Goal: Information Seeking & Learning: Learn about a topic

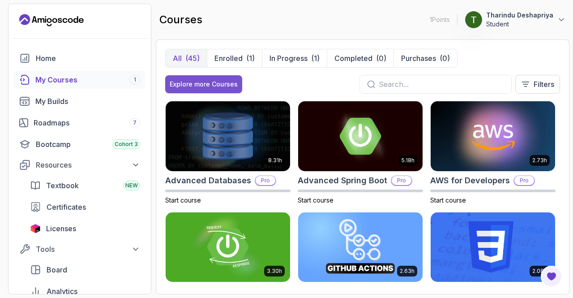
click at [213, 77] on button "Explore more Courses" at bounding box center [203, 84] width 77 height 18
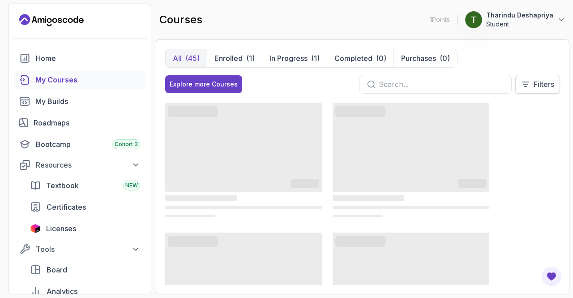
click at [538, 88] on p "Filters" at bounding box center [543, 84] width 21 height 11
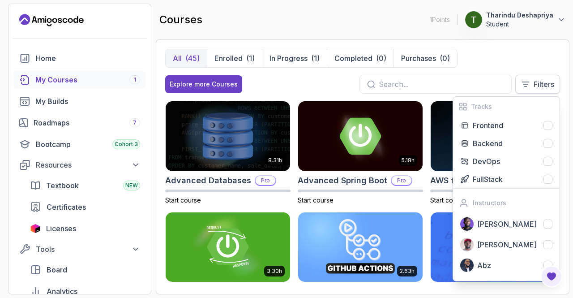
click at [537, 83] on p "Filters" at bounding box center [543, 84] width 21 height 11
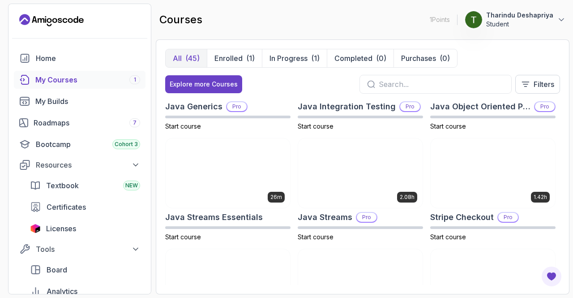
scroll to position [761, 0]
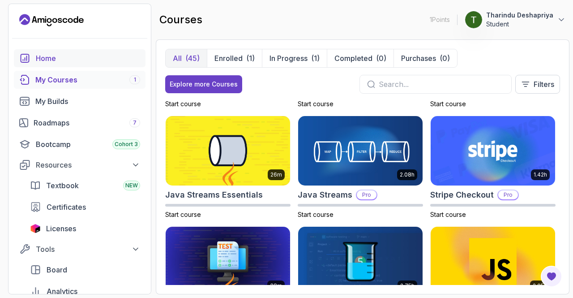
click at [51, 62] on div "Home" at bounding box center [88, 58] width 104 height 11
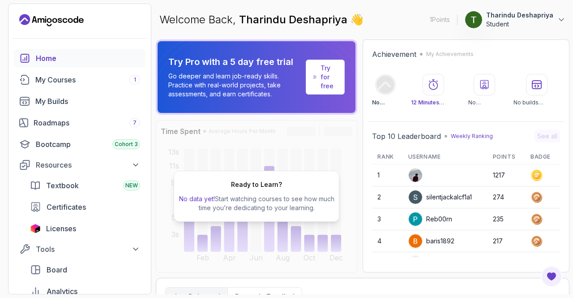
click at [303, 158] on div "Ready to Learn? No data yet! Start watching courses to see how much time you’re…" at bounding box center [256, 196] width 201 height 152
click at [62, 79] on div "My Courses 1" at bounding box center [87, 79] width 105 height 11
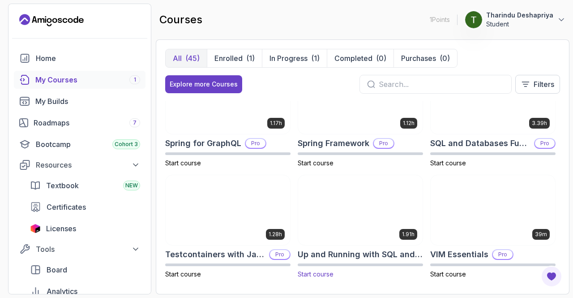
scroll to position [1481, 0]
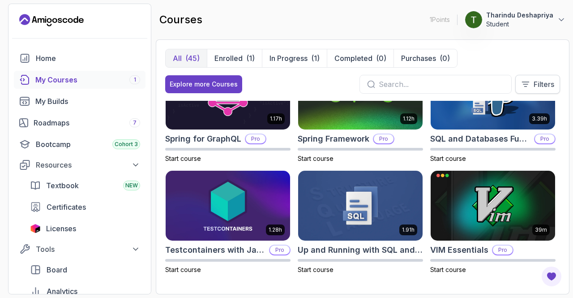
click at [526, 82] on icon at bounding box center [525, 84] width 7 height 4
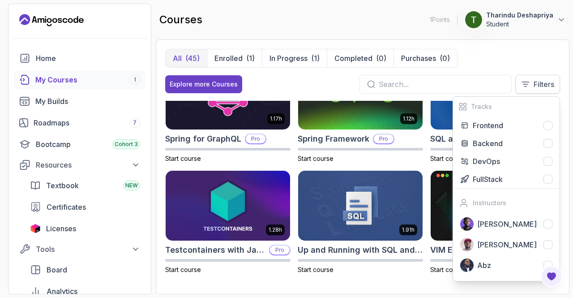
click at [540, 85] on p "Filters" at bounding box center [543, 84] width 21 height 11
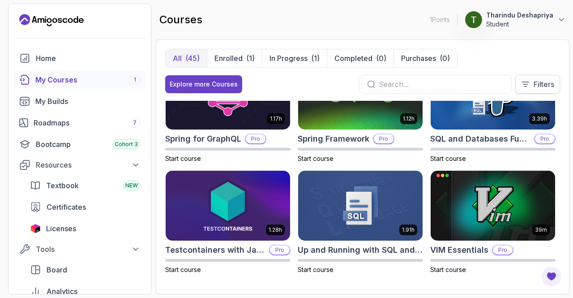
click at [540, 85] on p "Filters" at bounding box center [543, 84] width 21 height 11
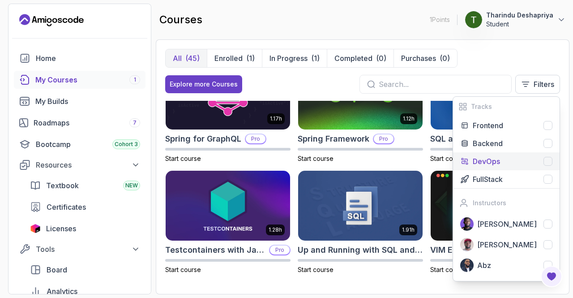
click at [505, 158] on div "DevOps" at bounding box center [513, 161] width 80 height 11
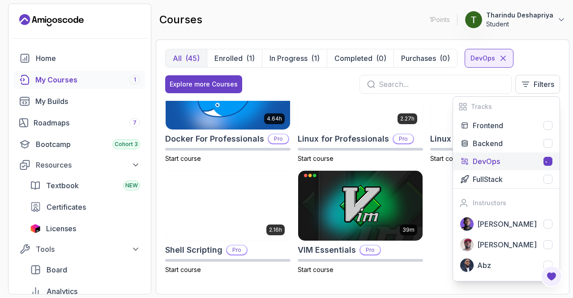
scroll to position [152, 0]
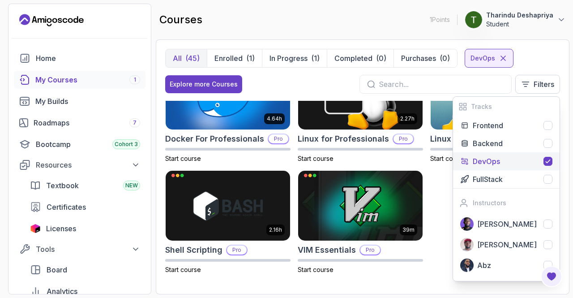
click at [283, 287] on div "All (45) Enrolled (1) In Progress (1) Completed (0) Purchases (0) DevOps Explor…" at bounding box center [363, 166] width 414 height 255
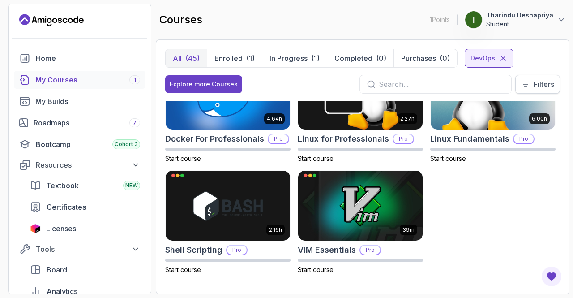
click at [530, 90] on button "Filters" at bounding box center [537, 84] width 45 height 19
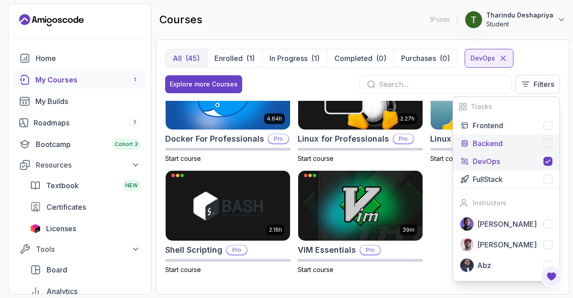
click at [537, 143] on div "Backend" at bounding box center [513, 143] width 80 height 11
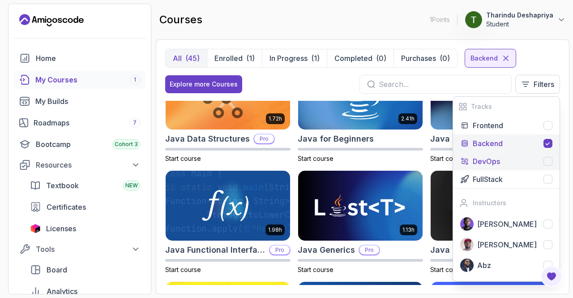
click at [547, 158] on div at bounding box center [547, 161] width 9 height 9
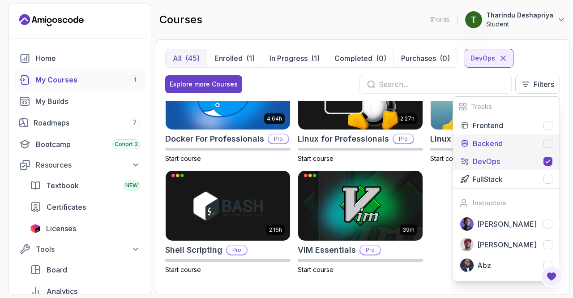
click at [537, 145] on div "Backend" at bounding box center [513, 143] width 80 height 11
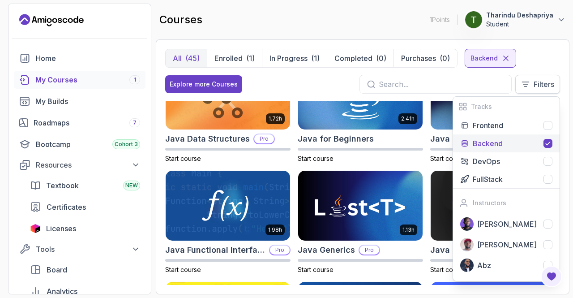
click at [540, 84] on p "Filters" at bounding box center [543, 84] width 21 height 11
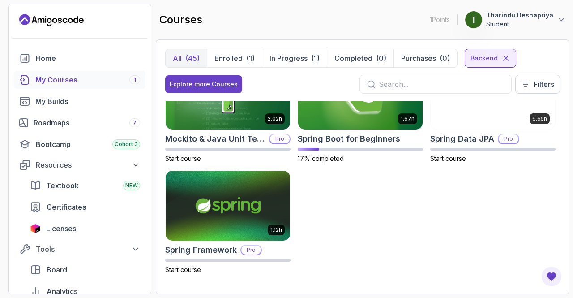
scroll to position [550, 0]
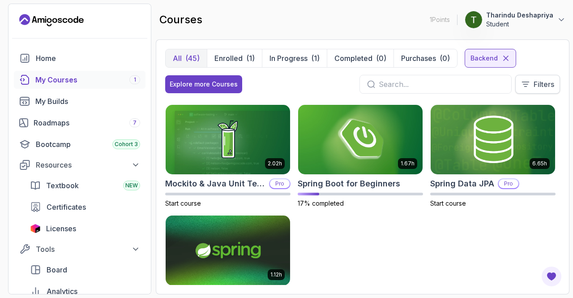
click at [535, 85] on p "Filters" at bounding box center [543, 84] width 21 height 11
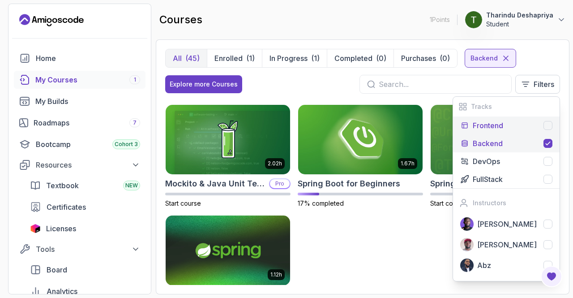
click at [546, 128] on div at bounding box center [547, 125] width 9 height 9
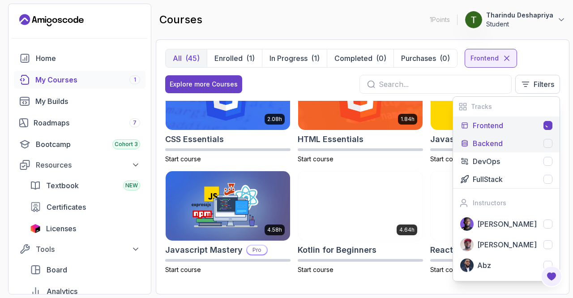
scroll to position [41, 0]
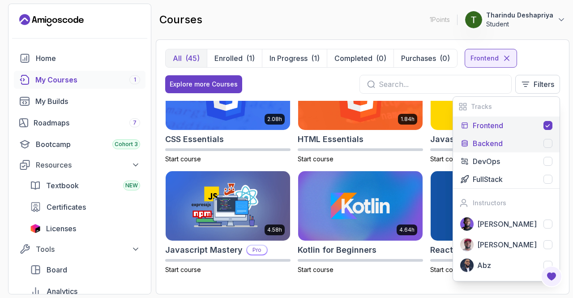
click at [544, 143] on div at bounding box center [547, 143] width 9 height 9
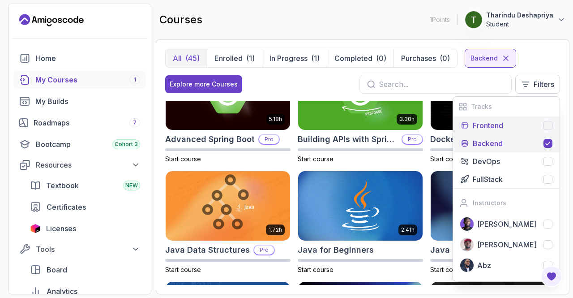
click at [546, 131] on button "Frontend" at bounding box center [506, 125] width 107 height 18
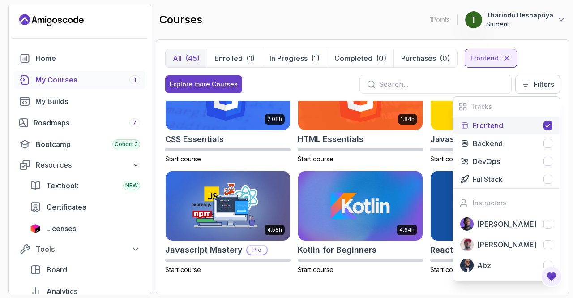
click at [305, 76] on div "Explore more Courses Filters Tracks Frontend Backend DevOps FullStack Instructo…" at bounding box center [362, 84] width 395 height 19
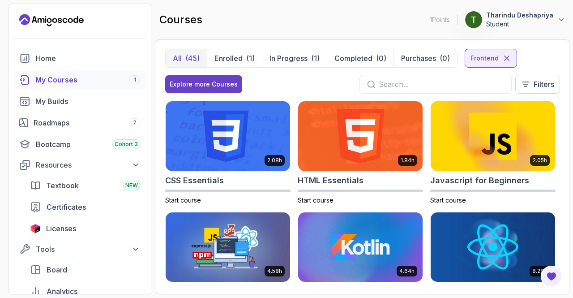
click at [73, 84] on div "My Courses 1" at bounding box center [87, 79] width 105 height 11
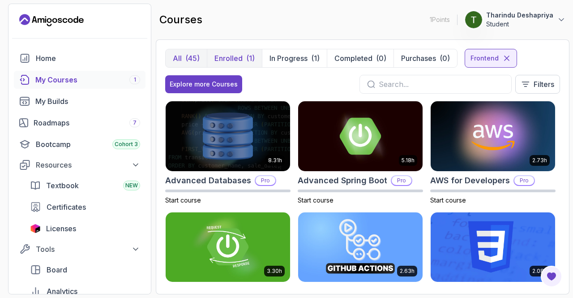
click at [255, 57] on button "Enrolled (1)" at bounding box center [234, 58] width 55 height 18
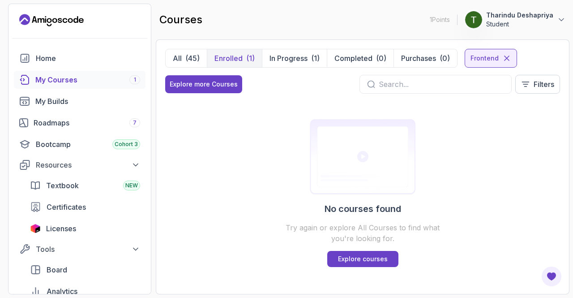
click at [239, 63] on p "Enrolled" at bounding box center [228, 58] width 28 height 11
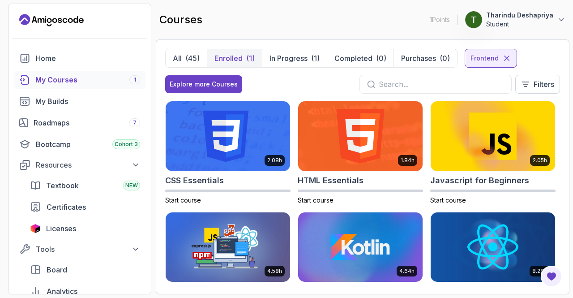
click at [242, 60] on p "Enrolled" at bounding box center [228, 58] width 28 height 11
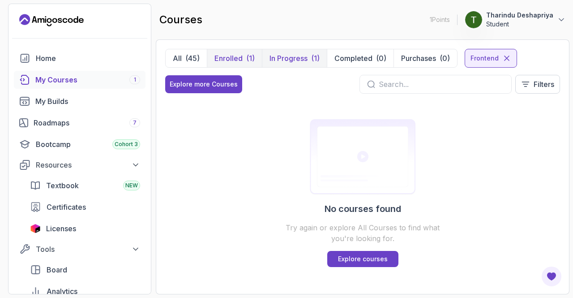
click at [269, 58] on p "In Progress" at bounding box center [288, 58] width 38 height 11
click at [281, 52] on button "In Progress (1)" at bounding box center [294, 58] width 65 height 18
click at [282, 52] on button "In Progress (1)" at bounding box center [294, 58] width 65 height 18
click at [514, 55] on div "Frontend" at bounding box center [491, 58] width 52 height 19
click at [502, 57] on icon at bounding box center [506, 58] width 9 height 9
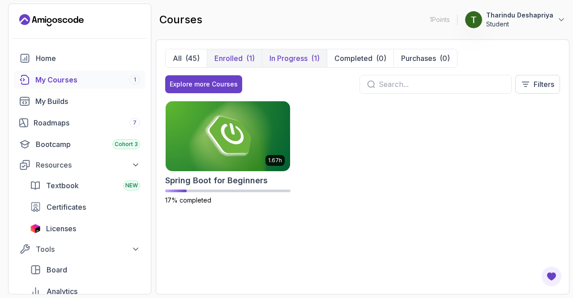
click at [243, 58] on button "Enrolled (1)" at bounding box center [234, 58] width 55 height 18
click at [258, 126] on img at bounding box center [227, 135] width 131 height 73
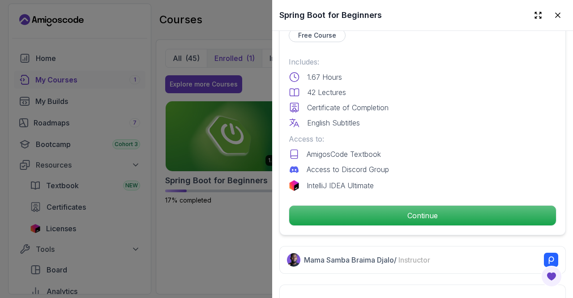
scroll to position [224, 0]
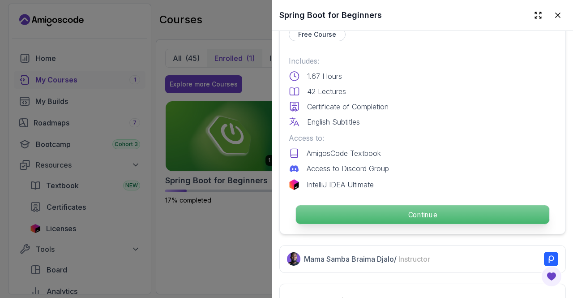
click at [359, 212] on p "Continue" at bounding box center [422, 214] width 253 height 19
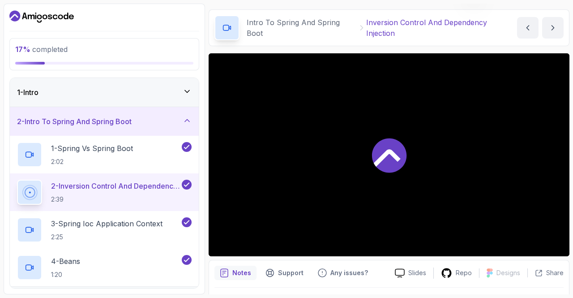
scroll to position [51, 0]
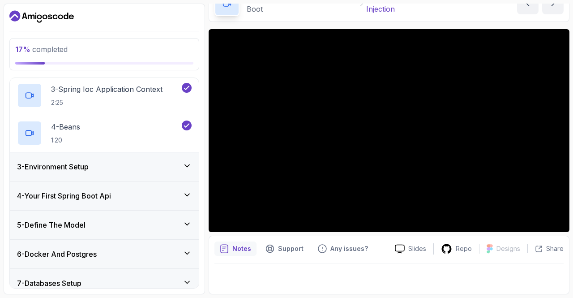
click at [126, 181] on div "4 - Your First Spring Boot Api" at bounding box center [104, 195] width 189 height 29
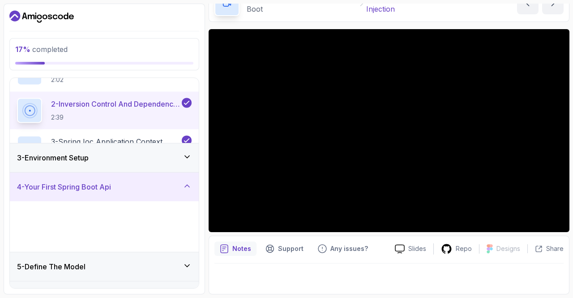
scroll to position [70, 0]
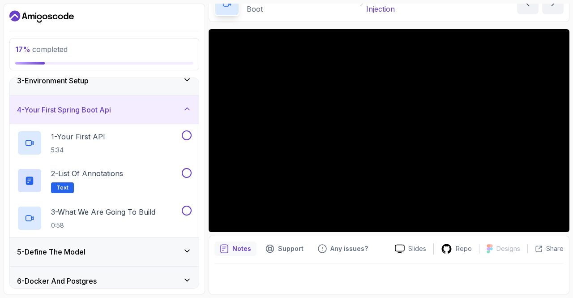
click at [136, 93] on div "3 - Environment Setup" at bounding box center [104, 80] width 189 height 29
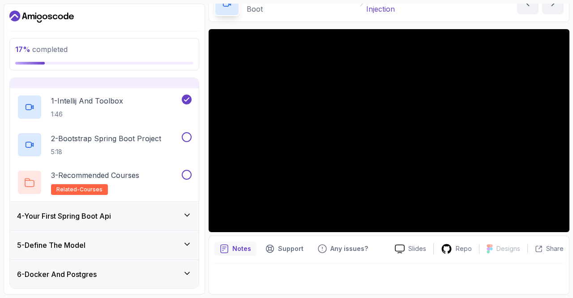
scroll to position [0, 0]
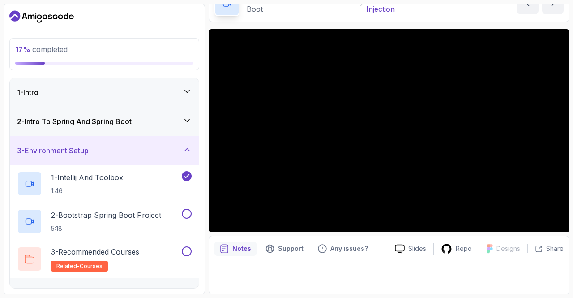
click at [115, 154] on div "3 - Environment Setup" at bounding box center [104, 150] width 175 height 11
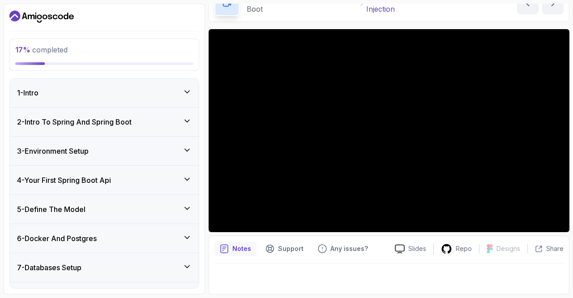
click at [132, 91] on div "1 - Intro" at bounding box center [104, 92] width 175 height 11
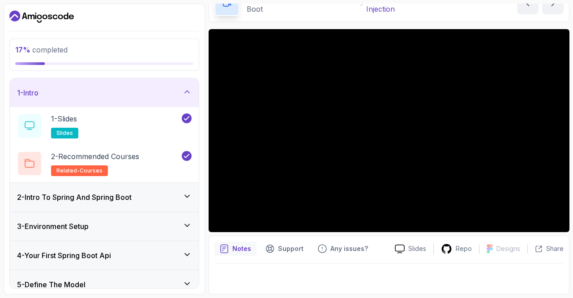
click at [122, 199] on h3 "2 - Intro To Spring And Spring Boot" at bounding box center [74, 197] width 115 height 11
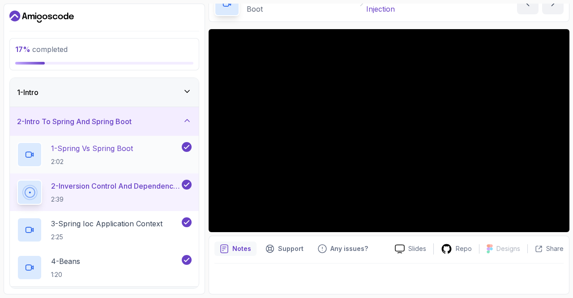
click at [117, 155] on h2 "1 - Spring Vs Spring Boot 2:02" at bounding box center [92, 154] width 82 height 23
